Goal: Navigation & Orientation: Find specific page/section

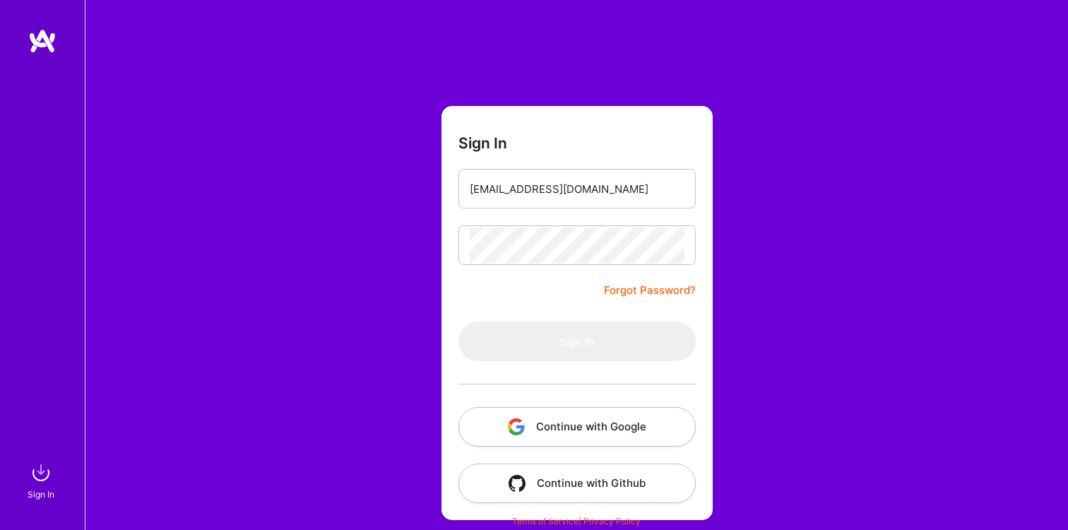
click at [516, 297] on form "Sign In rappacontact@gmail.com Forgot Password? Sign In Continue with Google Co…" at bounding box center [577, 313] width 271 height 414
click at [605, 189] on input "[EMAIL_ADDRESS][DOMAIN_NAME]" at bounding box center [577, 189] width 215 height 36
click at [564, 304] on form "Sign In rappacontact@gmail.com Forgot Password? Sign In Continue with Google Co…" at bounding box center [577, 313] width 271 height 414
type input "[EMAIL_ADDRESS][DOMAIN_NAME]"
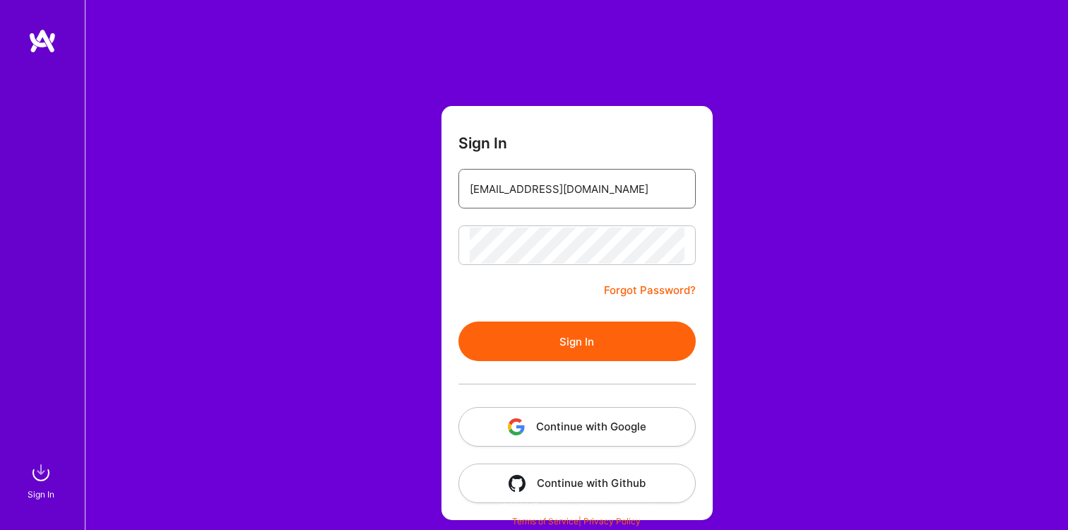
click at [578, 192] on input "[EMAIL_ADDRESS][DOMAIN_NAME]" at bounding box center [577, 189] width 215 height 36
click at [555, 331] on button "Sign In" at bounding box center [576, 341] width 237 height 40
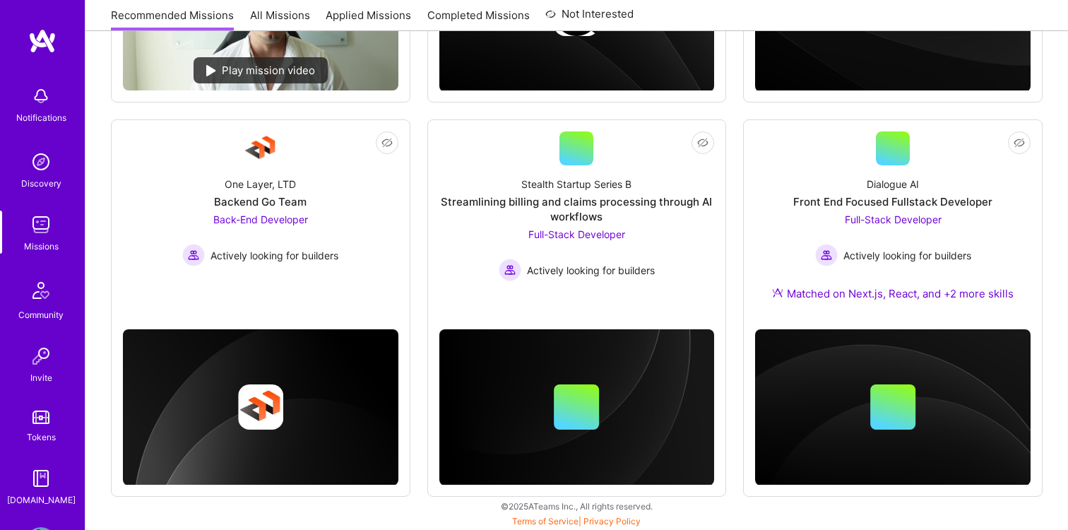
scroll to position [512, 0]
click at [901, 162] on div at bounding box center [893, 148] width 34 height 34
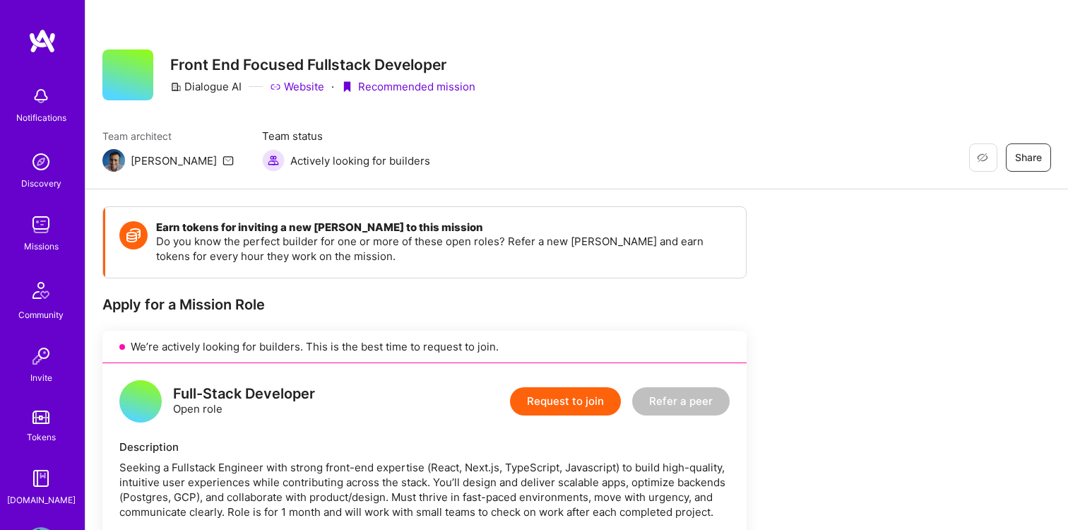
click at [50, 232] on img at bounding box center [41, 225] width 28 height 28
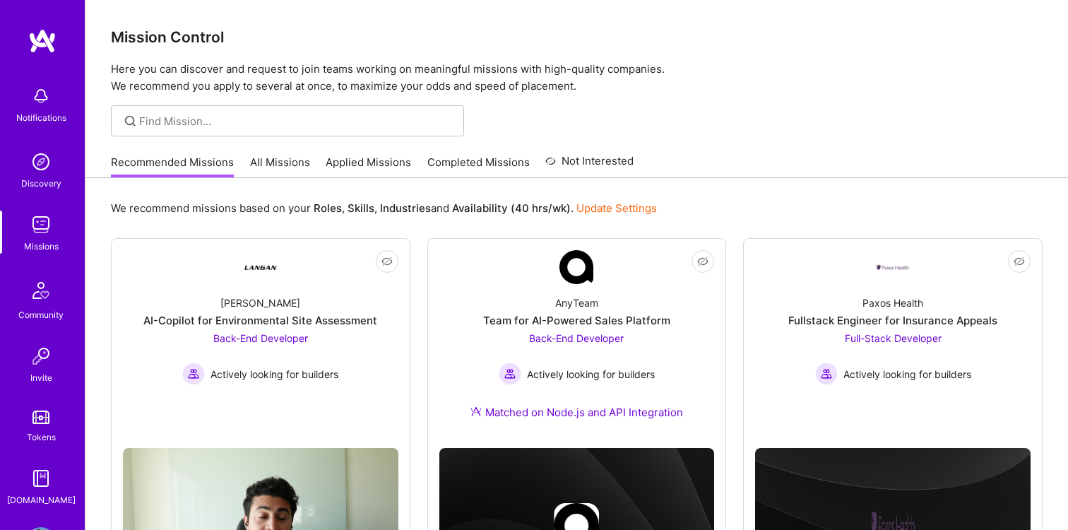
click at [383, 174] on link "Applied Missions" at bounding box center [368, 166] width 85 height 23
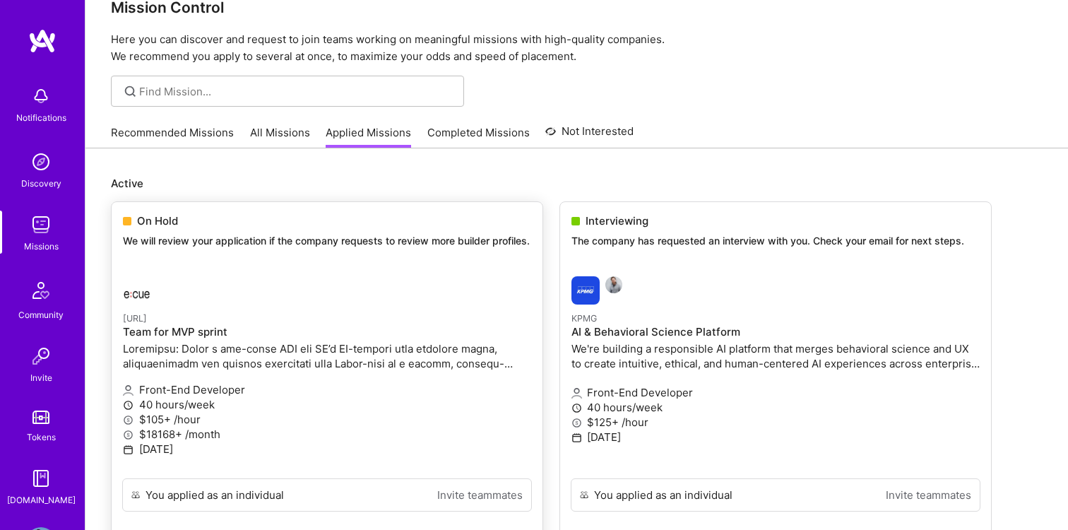
scroll to position [33, 0]
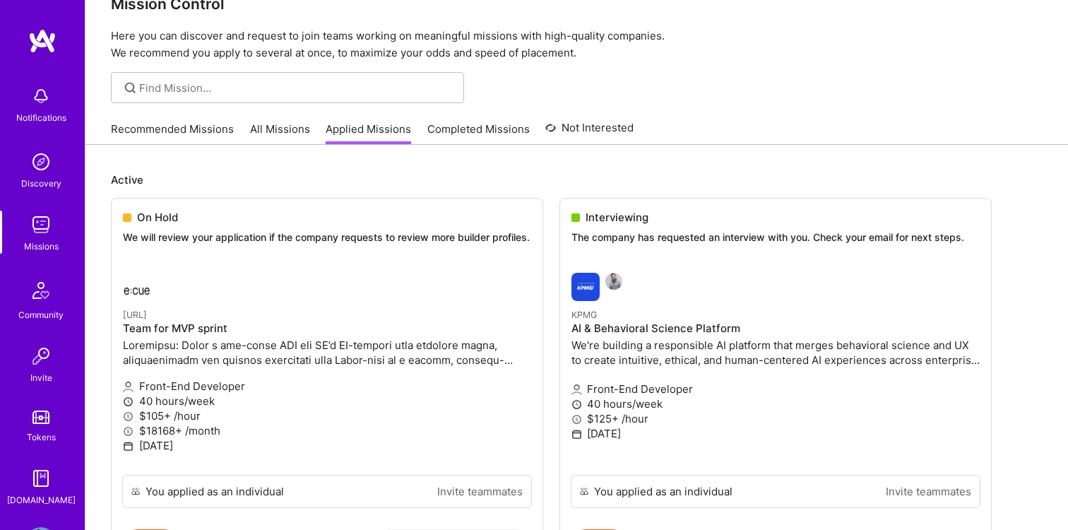
click at [428, 124] on link "Completed Missions" at bounding box center [478, 133] width 102 height 23
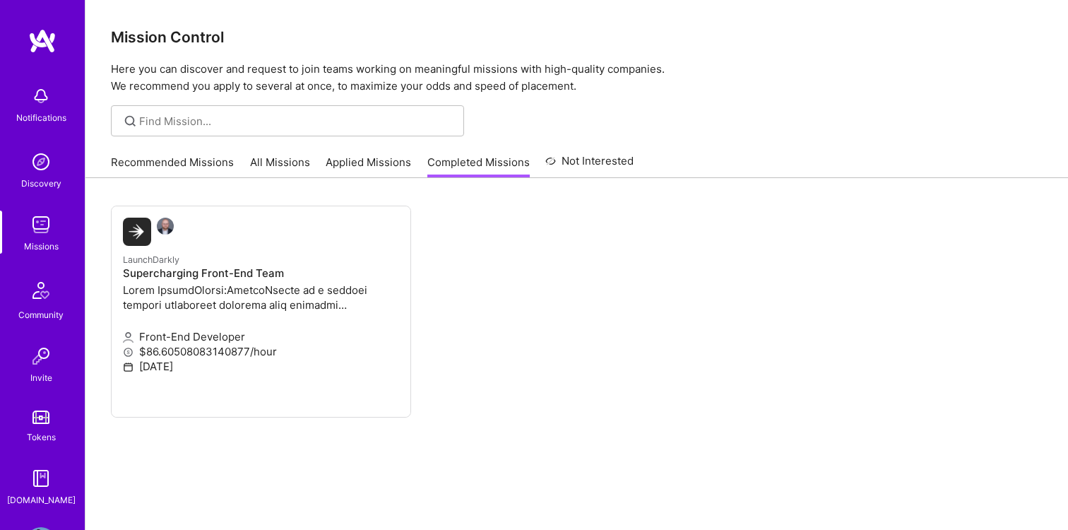
click at [291, 160] on link "All Missions" at bounding box center [280, 166] width 60 height 23
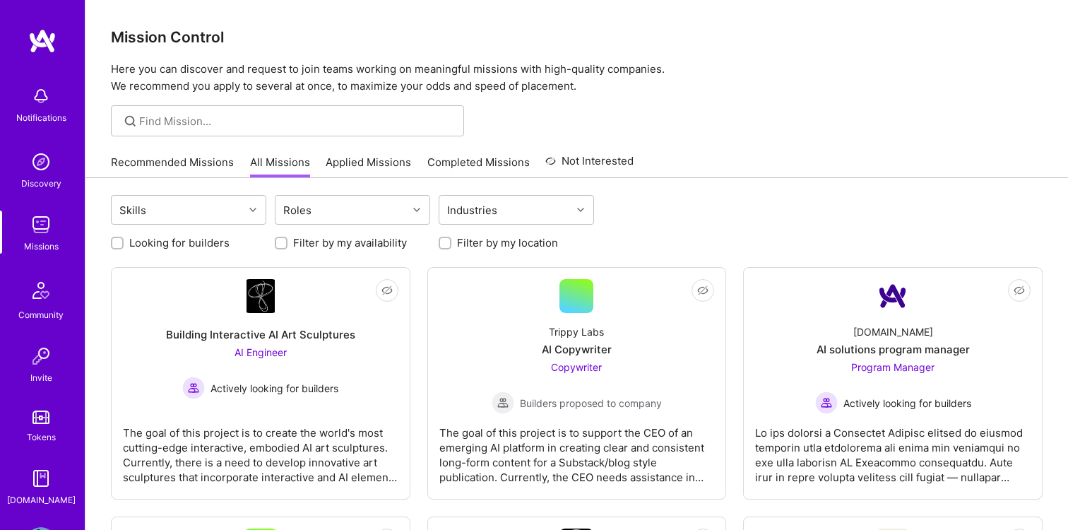
click at [360, 162] on link "Applied Missions" at bounding box center [368, 166] width 85 height 23
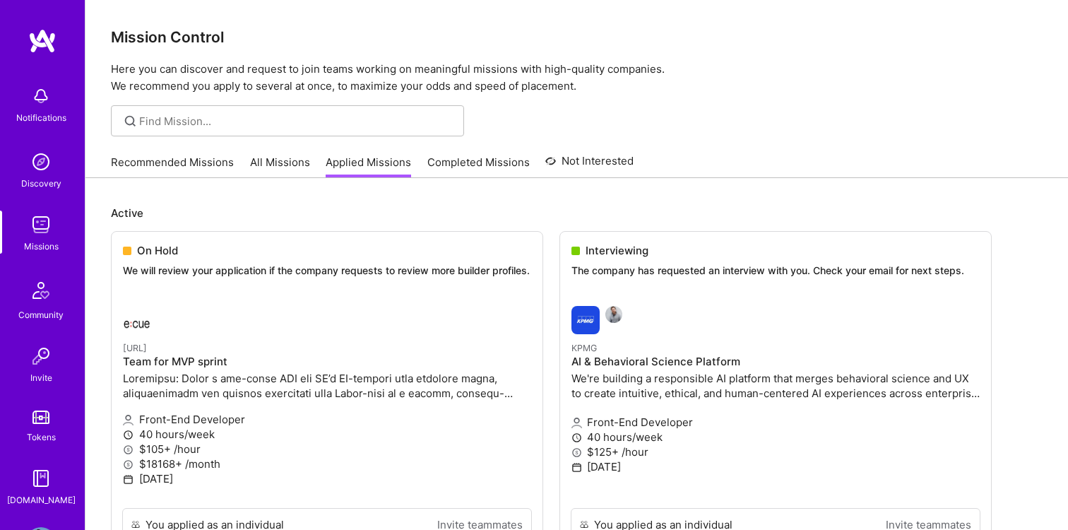
click at [286, 153] on div "Recommended Missions All Missions Applied Missions Completed Missions Not Inter…" at bounding box center [372, 162] width 523 height 30
click at [285, 173] on link "All Missions" at bounding box center [280, 166] width 60 height 23
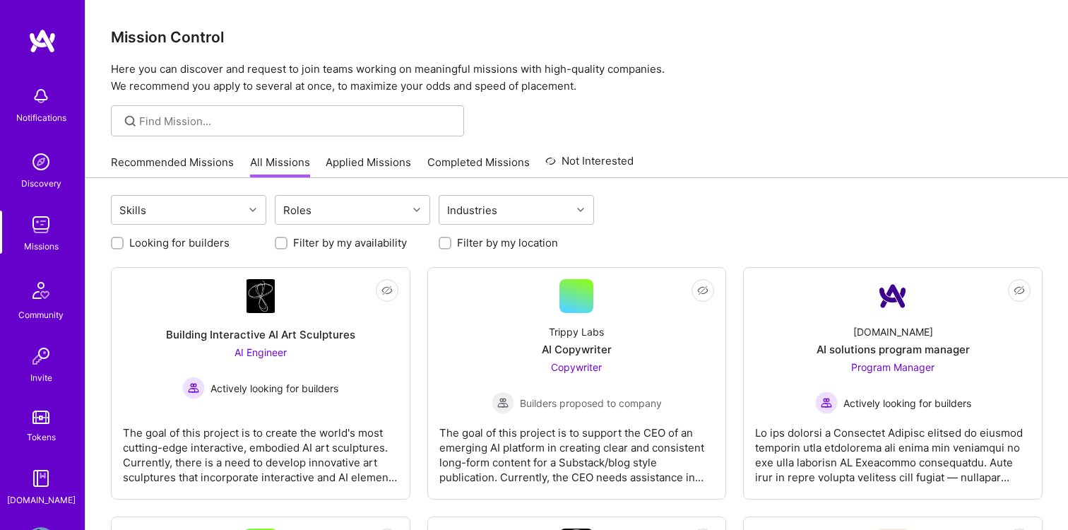
click at [161, 157] on link "Recommended Missions" at bounding box center [172, 166] width 123 height 23
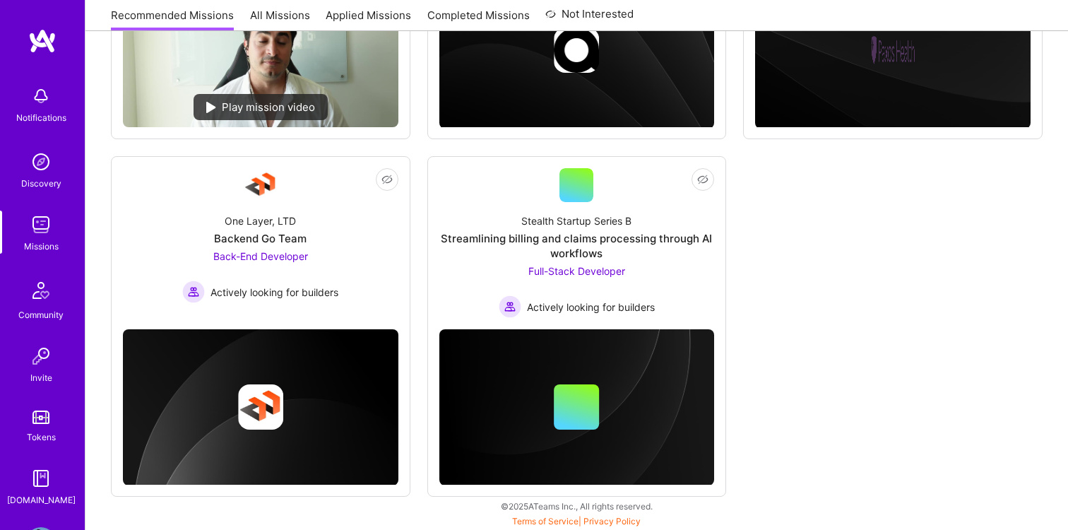
scroll to position [54, 0]
